Goal: Navigation & Orientation: Find specific page/section

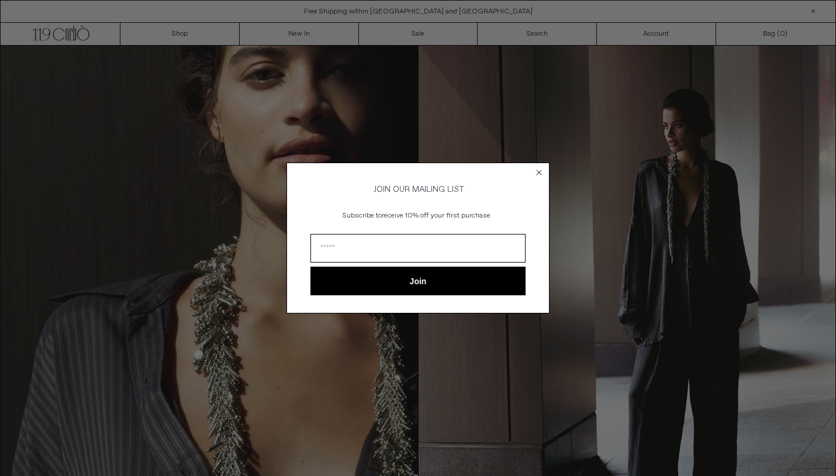
click at [539, 168] on circle "Close dialog" at bounding box center [539, 172] width 11 height 11
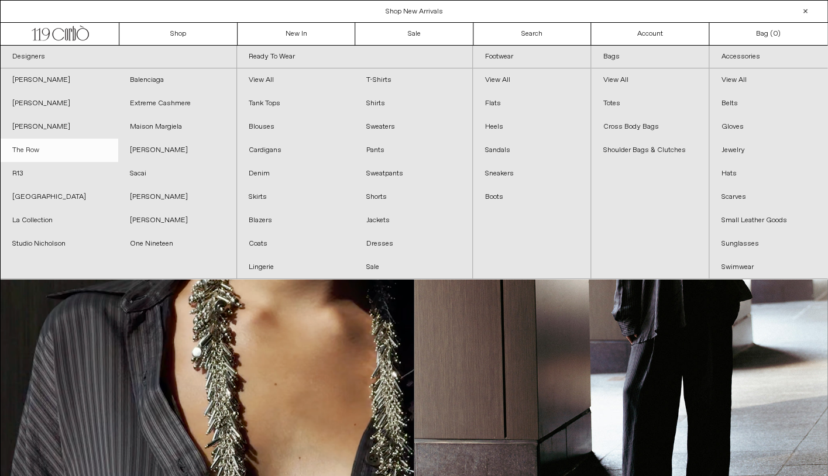
click at [41, 146] on link "The Row" at bounding box center [60, 150] width 118 height 23
